Goal: Task Accomplishment & Management: Manage account settings

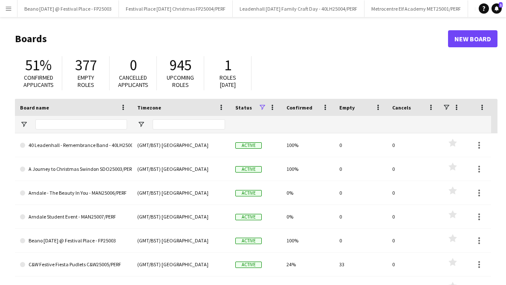
click at [9, 12] on button "Menu" at bounding box center [8, 8] width 17 height 17
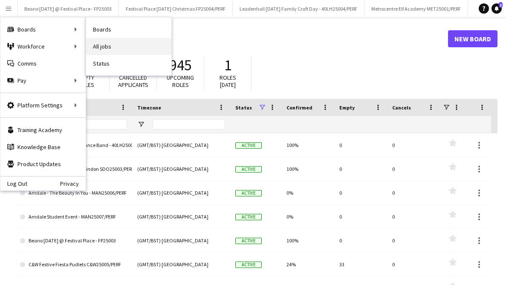
click at [101, 41] on link "All jobs" at bounding box center [128, 46] width 85 height 17
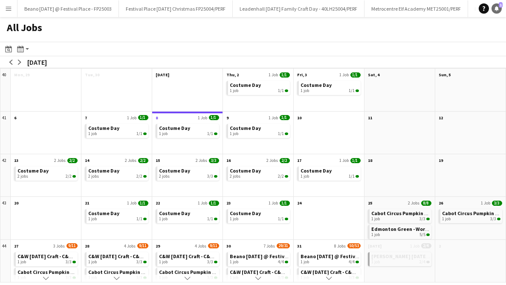
click at [502, 7] on span "1" at bounding box center [501, 5] width 4 height 6
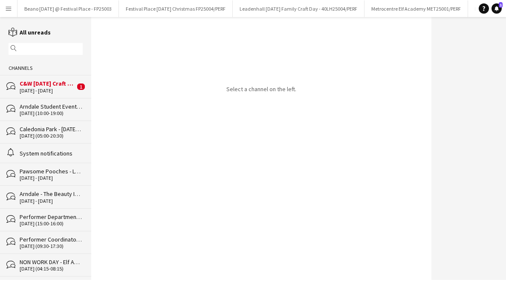
click at [57, 82] on div "C&W Halloween Craft - C&W25004/PERF" at bounding box center [47, 84] width 55 height 8
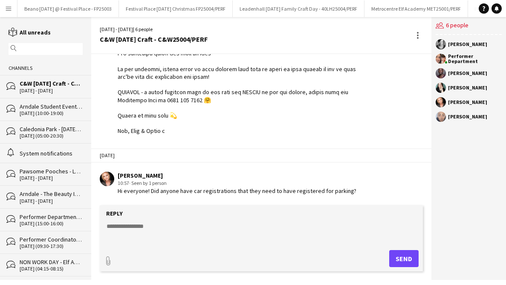
scroll to position [467, 0]
click at [13, 7] on button "Menu" at bounding box center [8, 8] width 17 height 17
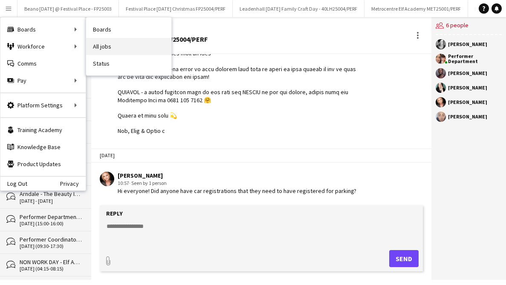
click at [108, 47] on link "All jobs" at bounding box center [128, 46] width 85 height 17
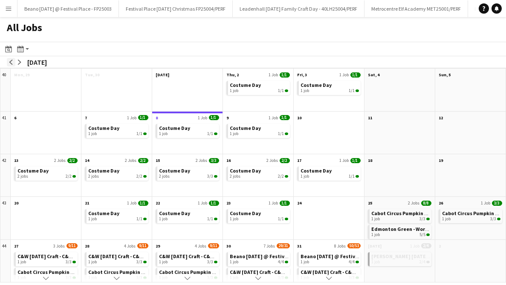
click at [10, 59] on button "arrow-left" at bounding box center [11, 62] width 9 height 9
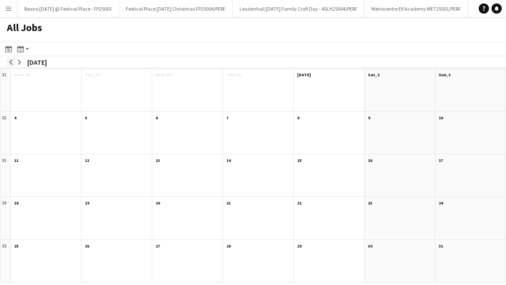
click at [10, 59] on button "arrow-left" at bounding box center [11, 62] width 9 height 9
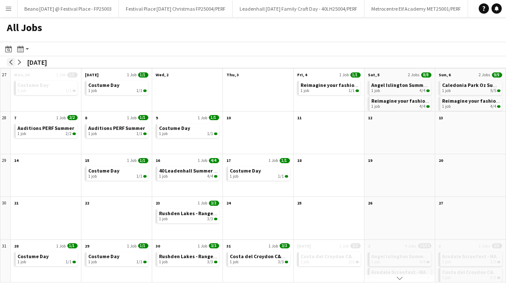
click at [10, 59] on button "arrow-left" at bounding box center [11, 62] width 9 height 9
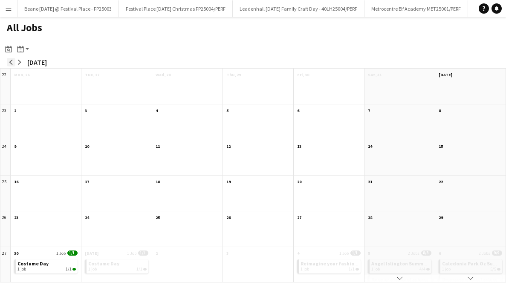
click at [10, 59] on button "arrow-left" at bounding box center [11, 62] width 9 height 9
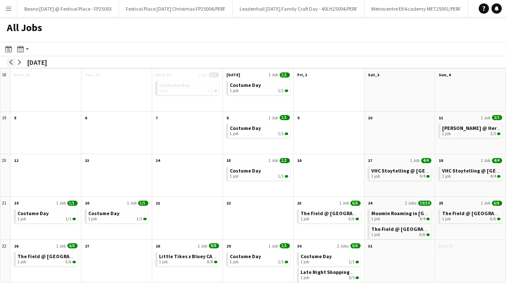
click at [10, 59] on button "arrow-left" at bounding box center [11, 62] width 9 height 9
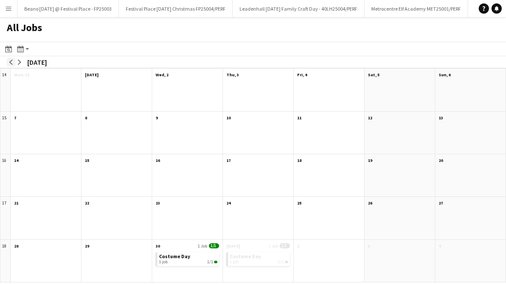
click at [10, 59] on button "arrow-left" at bounding box center [11, 62] width 9 height 9
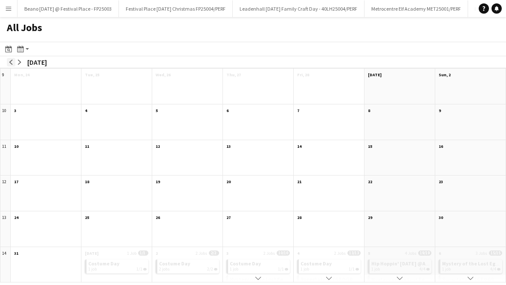
click at [10, 59] on button "arrow-left" at bounding box center [11, 62] width 9 height 9
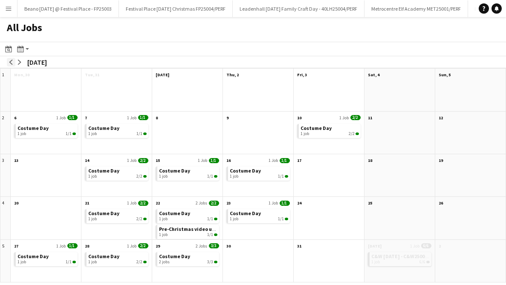
click at [10, 59] on button "arrow-left" at bounding box center [11, 62] width 9 height 9
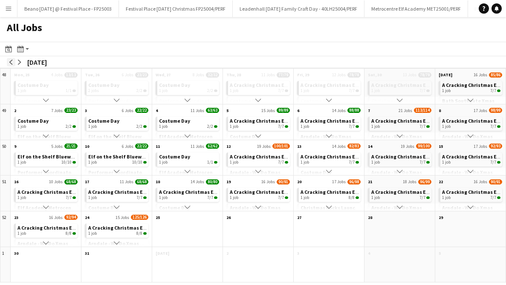
click at [10, 59] on button "arrow-left" at bounding box center [11, 62] width 9 height 9
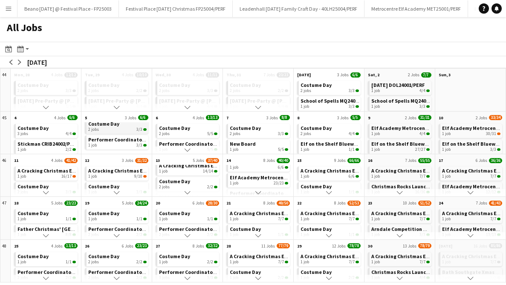
scroll to position [5, 0]
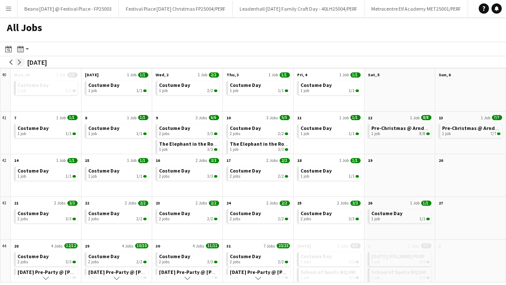
click at [21, 63] on app-icon "arrow-right" at bounding box center [19, 62] width 5 height 5
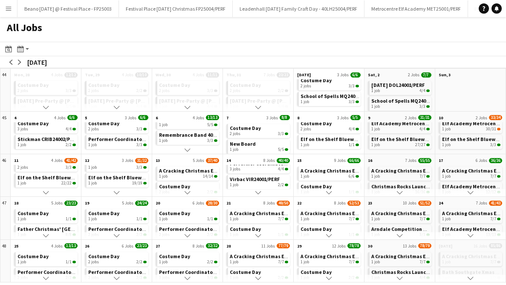
scroll to position [72, 0]
click at [43, 230] on span "Father Christmas' [GEOGRAPHIC_DATA] CAL24003" at bounding box center [75, 229] width 117 height 6
click at [7, 6] on app-icon "Menu" at bounding box center [8, 8] width 7 height 7
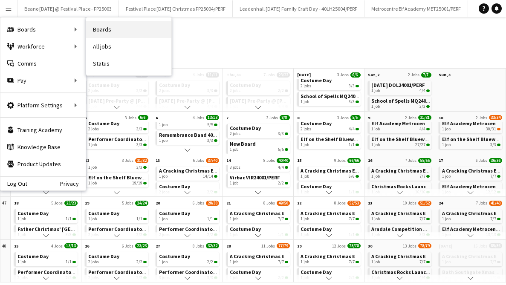
click at [102, 24] on link "Boards" at bounding box center [128, 29] width 85 height 17
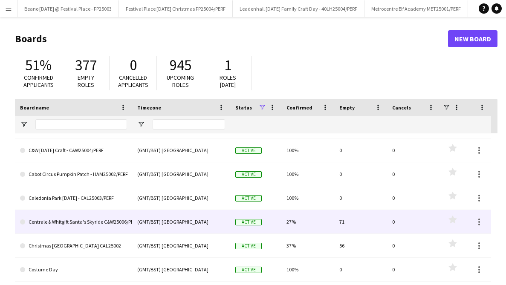
scroll to position [138, 0]
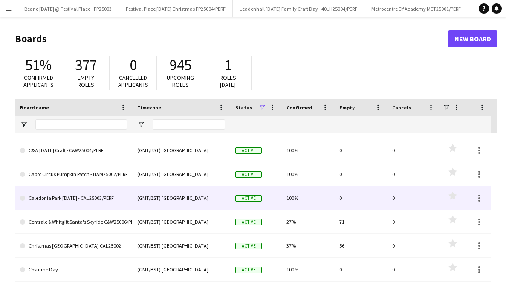
click at [123, 201] on link "Caledonia Park Halloween - CAL25003/PERF" at bounding box center [73, 198] width 107 height 24
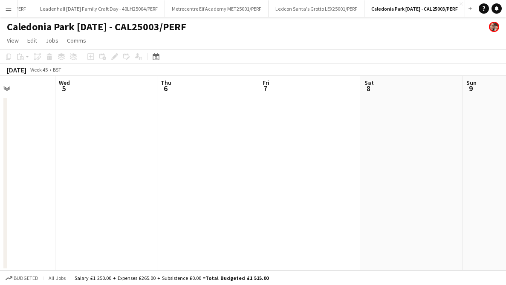
scroll to position [0, 250]
click at [12, 10] on button "Menu" at bounding box center [8, 8] width 17 height 17
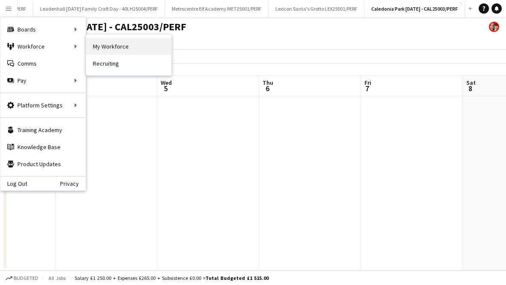
click at [91, 43] on link "My Workforce" at bounding box center [128, 46] width 85 height 17
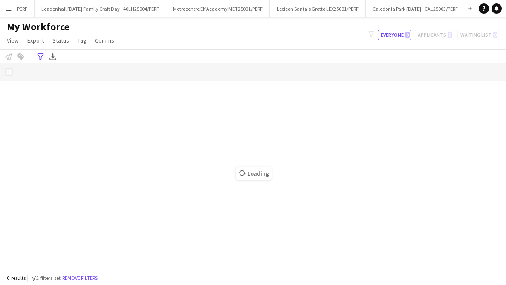
click at [33, 55] on div "**********" at bounding box center [253, 56] width 506 height 14
click at [42, 55] on icon "Advanced filters" at bounding box center [40, 56] width 7 height 7
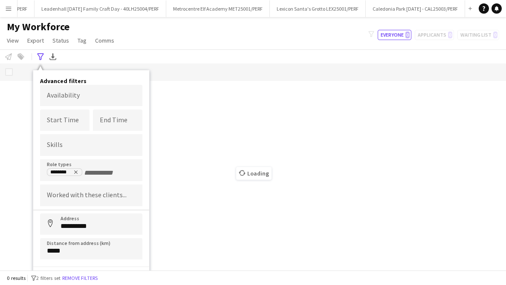
click at [308, 63] on div "**********" at bounding box center [253, 56] width 506 height 14
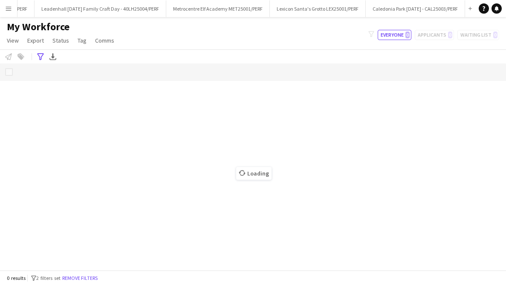
click at [12, 12] on button "Menu" at bounding box center [8, 8] width 17 height 17
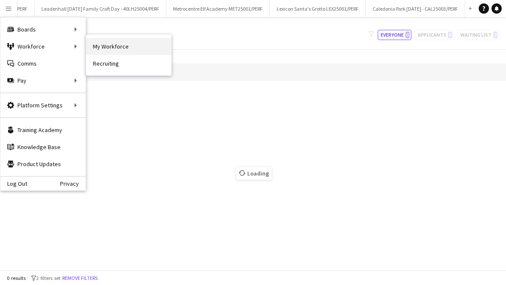
click at [101, 46] on link "My Workforce" at bounding box center [128, 46] width 85 height 17
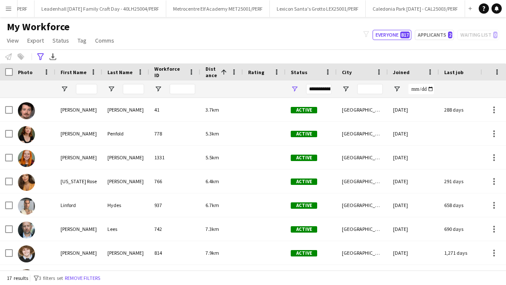
click at [82, 96] on div at bounding box center [86, 89] width 21 height 17
click at [83, 91] on input "First Name Filter Input" at bounding box center [86, 89] width 21 height 10
type input "*"
type input "****"
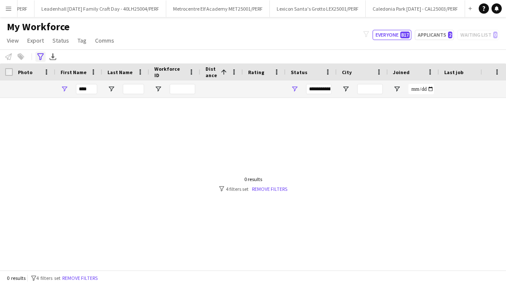
click at [38, 53] on icon "Advanced filters" at bounding box center [40, 56] width 7 height 7
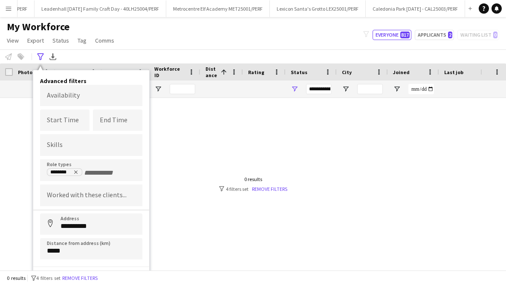
scroll to position [13, 0]
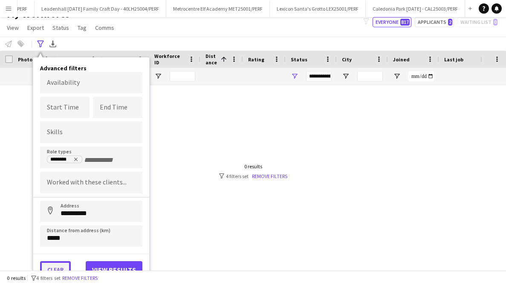
click at [62, 264] on button "Clear" at bounding box center [55, 269] width 31 height 17
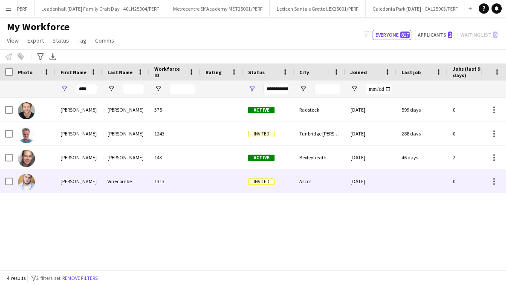
click at [116, 180] on div "Vinecombe" at bounding box center [125, 181] width 47 height 23
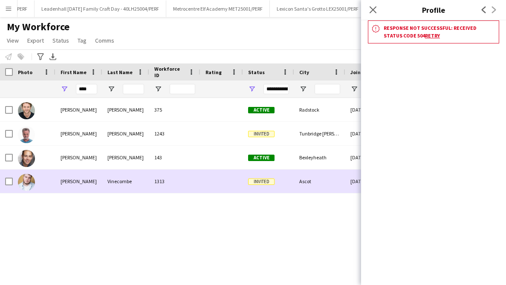
click at [75, 183] on div "Luke" at bounding box center [78, 181] width 47 height 23
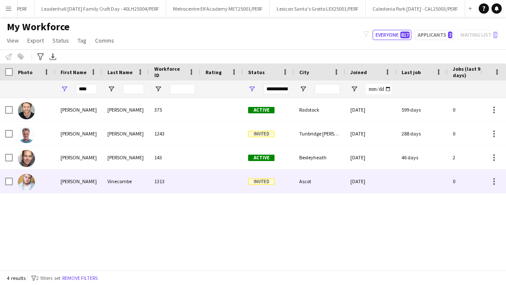
click at [75, 183] on div "Luke" at bounding box center [78, 181] width 47 height 23
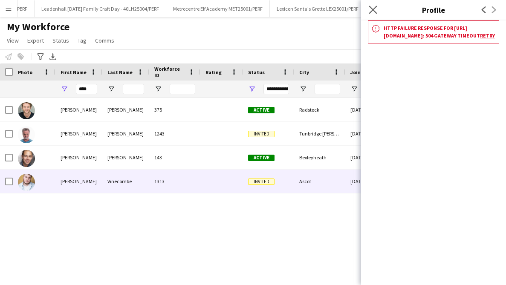
click at [374, 4] on app-icon "Close pop-in" at bounding box center [373, 10] width 12 height 12
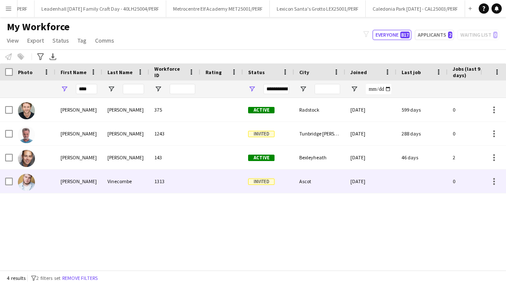
click at [97, 180] on div "Luke" at bounding box center [78, 181] width 47 height 23
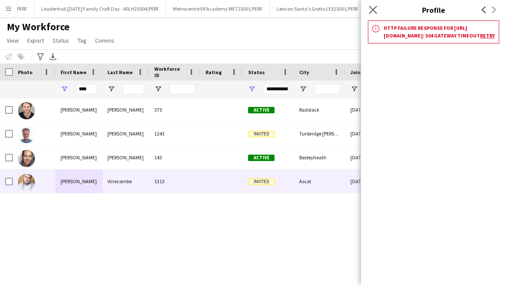
click at [372, 14] on app-icon "Close pop-in" at bounding box center [373, 10] width 12 height 12
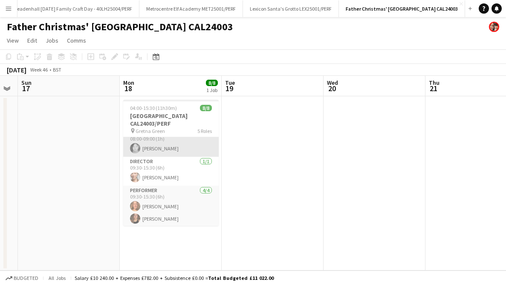
scroll to position [84, 0]
